Goal: Information Seeking & Learning: Learn about a topic

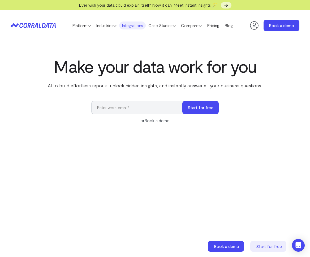
click at [135, 25] on link "Integrations" at bounding box center [132, 26] width 27 height 8
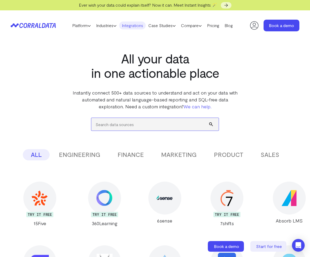
click at [124, 124] on input "search" at bounding box center [155, 124] width 128 height 13
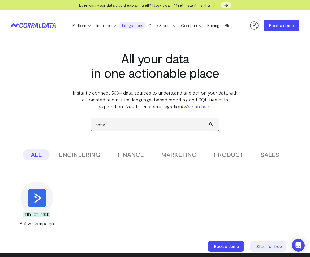
type input "active"
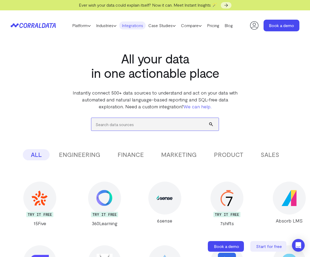
type input "z"
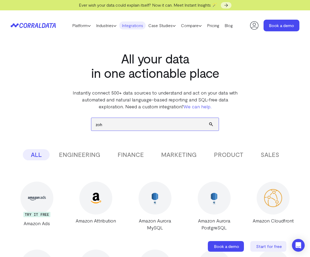
type input "zoho"
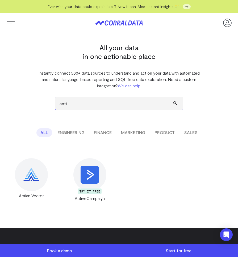
type input "acti"
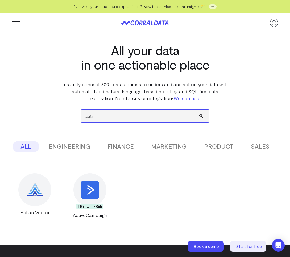
drag, startPoint x: 103, startPoint y: 115, endPoint x: 72, endPoint y: 113, distance: 30.4
click at [72, 113] on div "acti ALL ENGINEERING FINANCE MARKETING PRODUCT SALES Don’t see the integration …" at bounding box center [145, 160] width 268 height 117
